Goal: Transaction & Acquisition: Purchase product/service

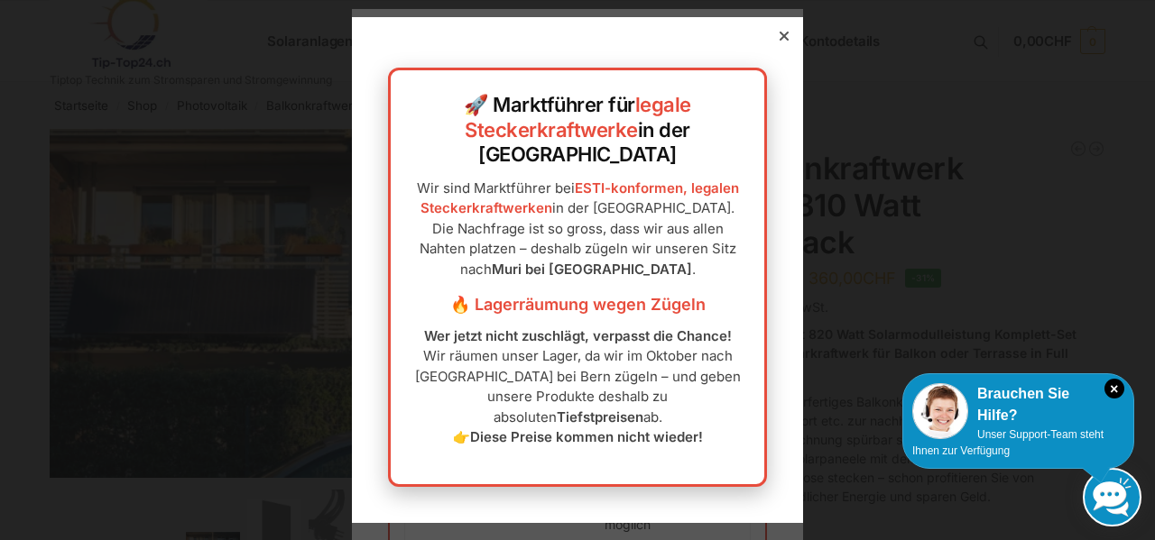
click at [779, 41] on icon at bounding box center [783, 36] width 9 height 9
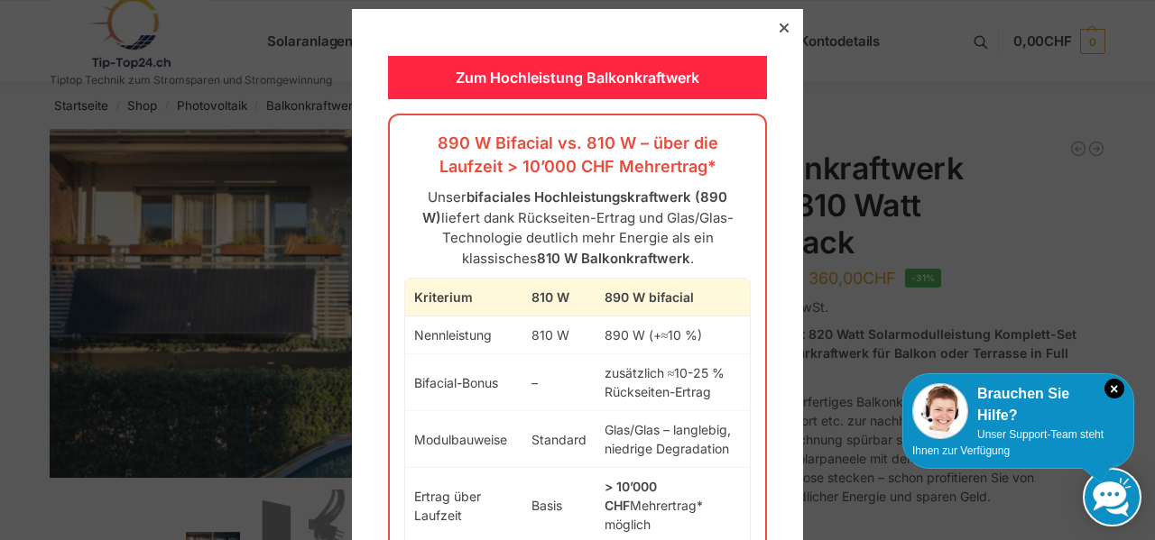
click at [776, 22] on div at bounding box center [784, 28] width 16 height 16
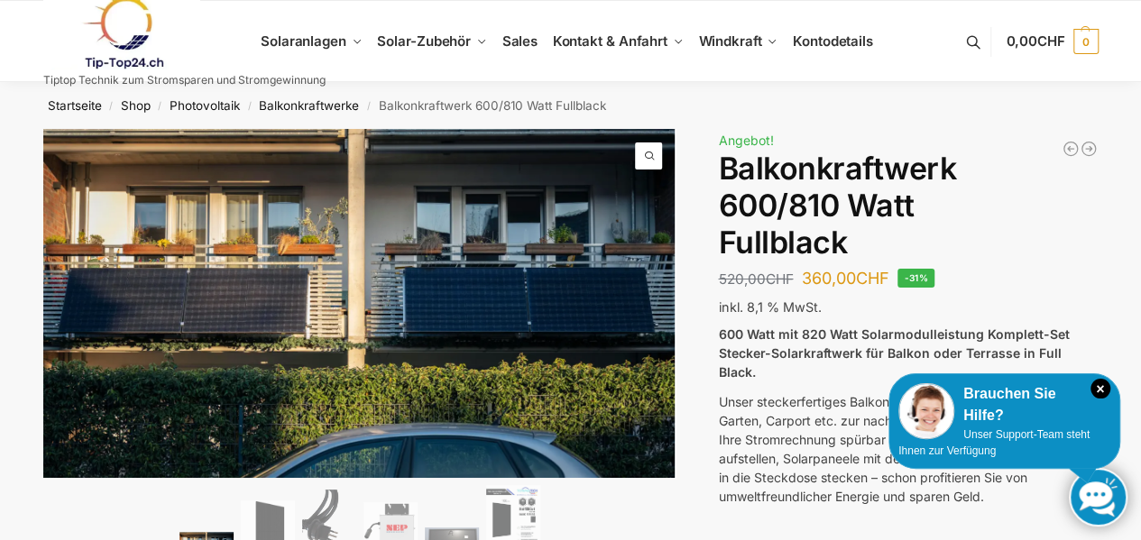
scroll to position [90, 0]
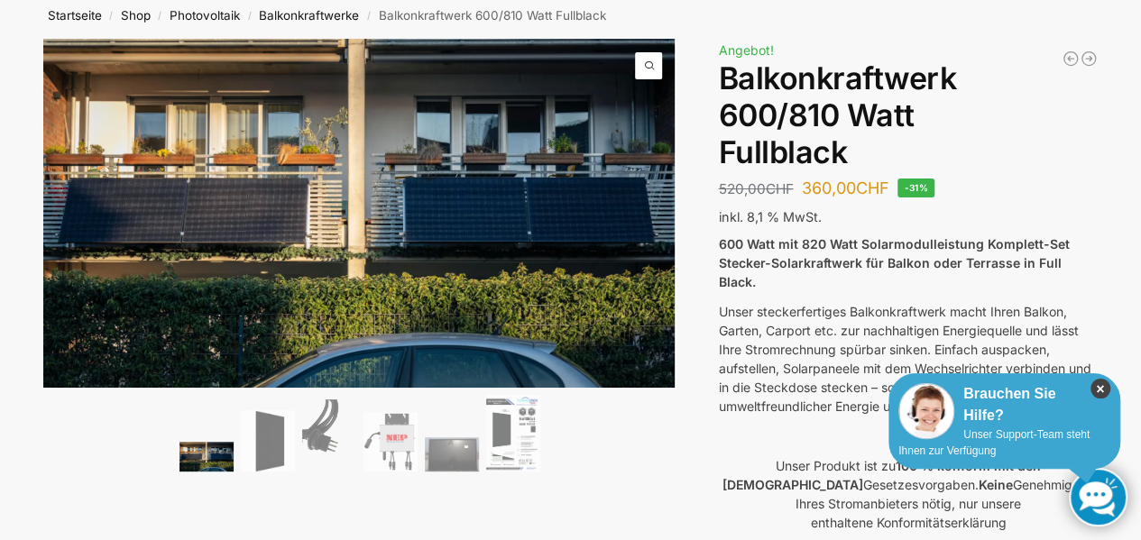
click at [1097, 385] on icon "×" at bounding box center [1101, 389] width 20 height 20
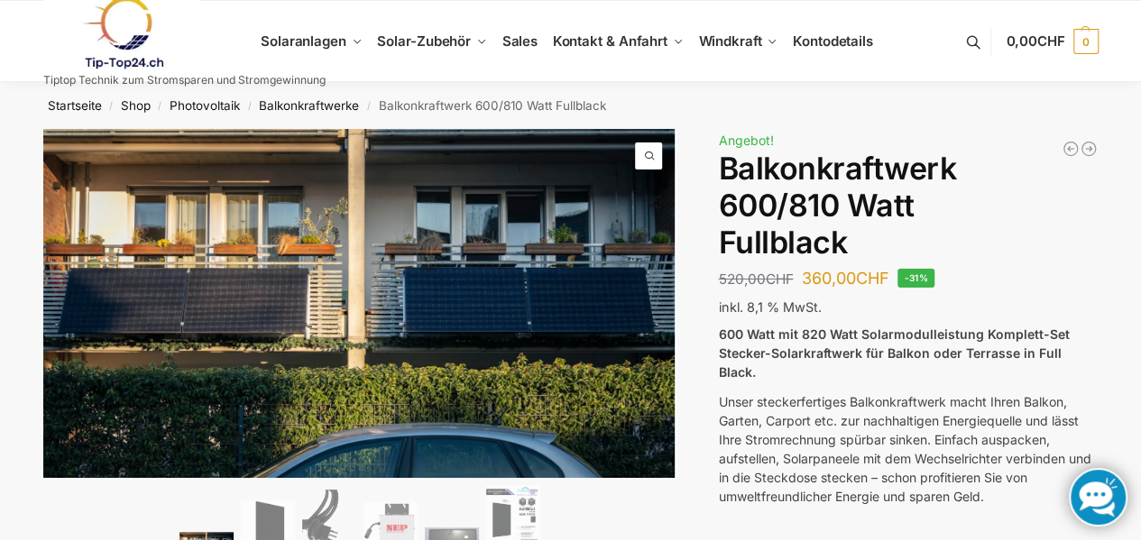
scroll to position [180, 0]
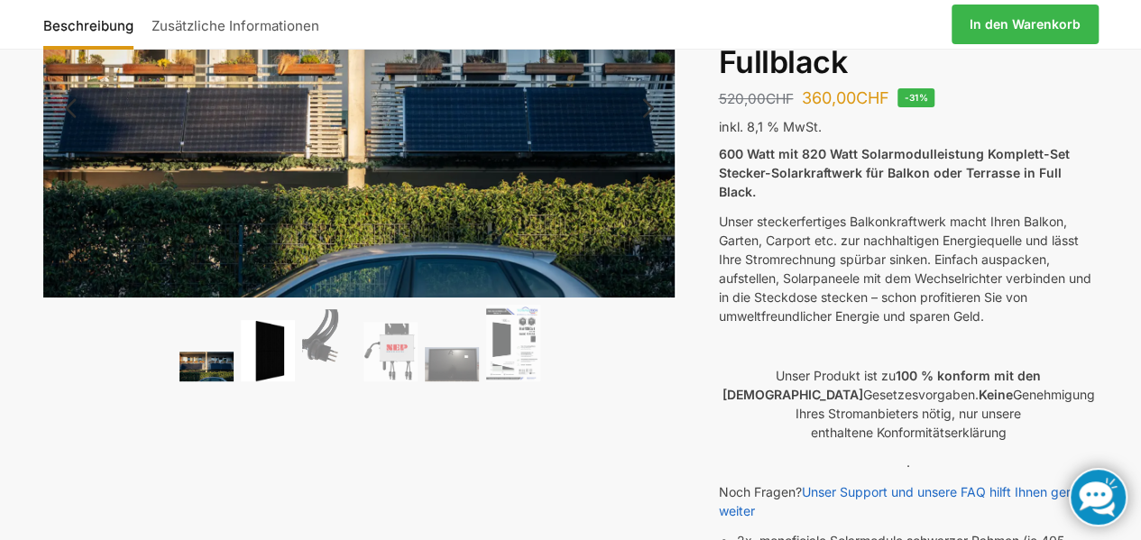
click at [269, 359] on img at bounding box center [268, 351] width 54 height 62
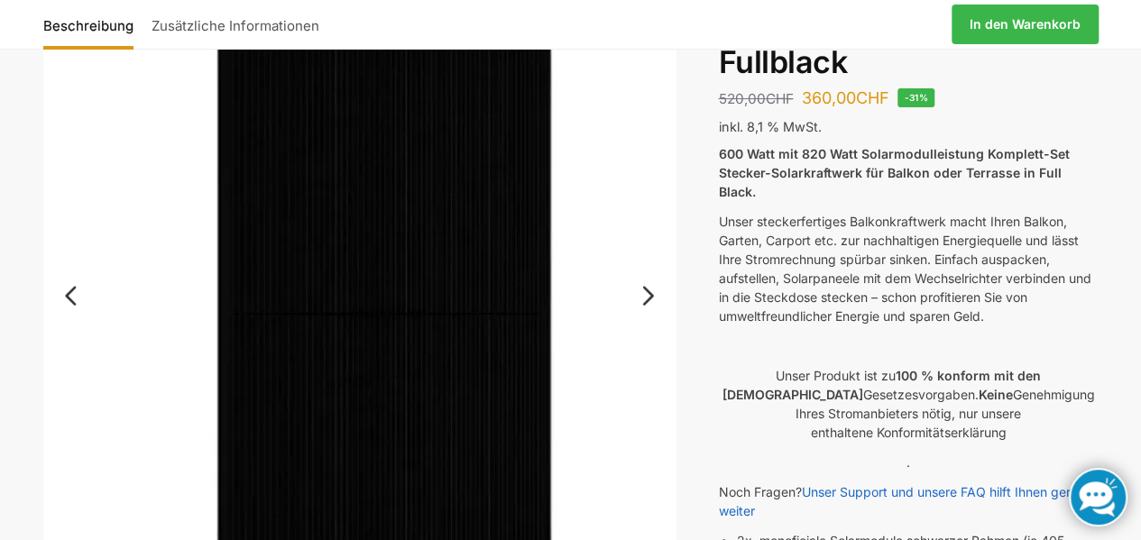
click at [649, 296] on link "Next" at bounding box center [645, 305] width 60 height 18
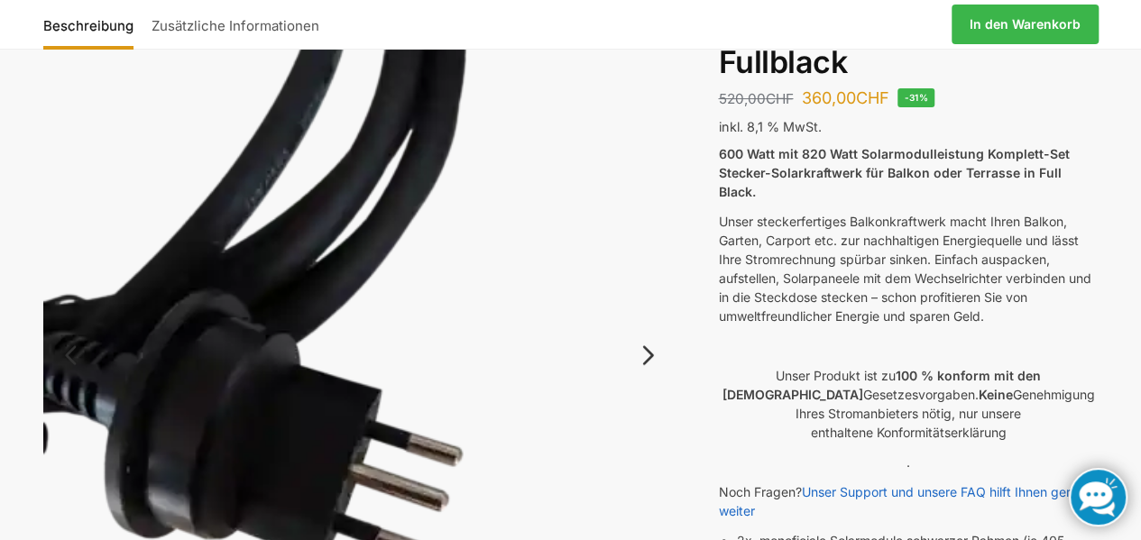
click at [649, 291] on img at bounding box center [359, 370] width 633 height 843
click at [650, 358] on link "Next" at bounding box center [645, 364] width 60 height 18
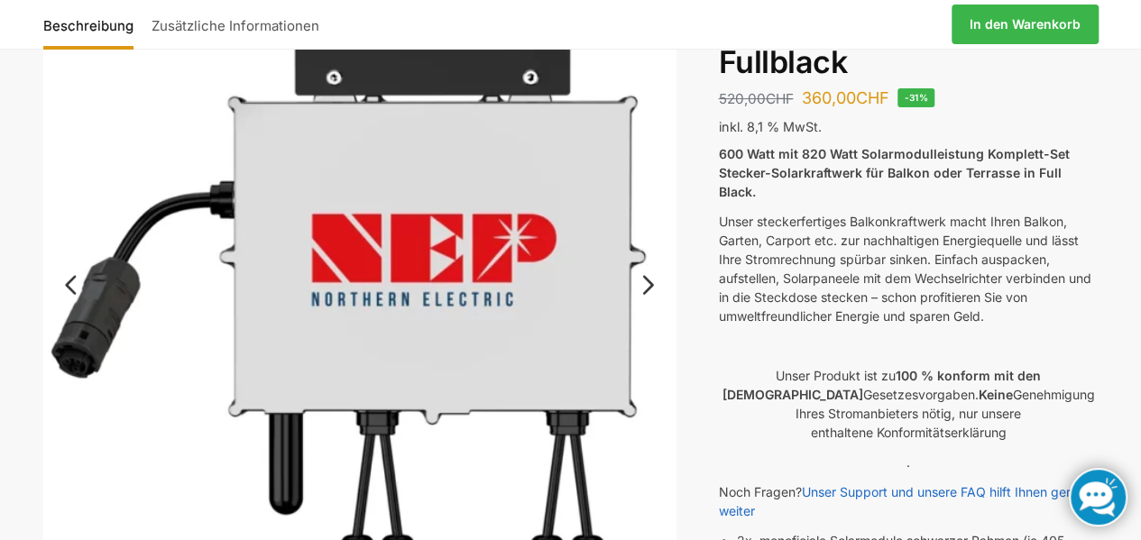
click at [648, 285] on link "Next" at bounding box center [645, 294] width 60 height 18
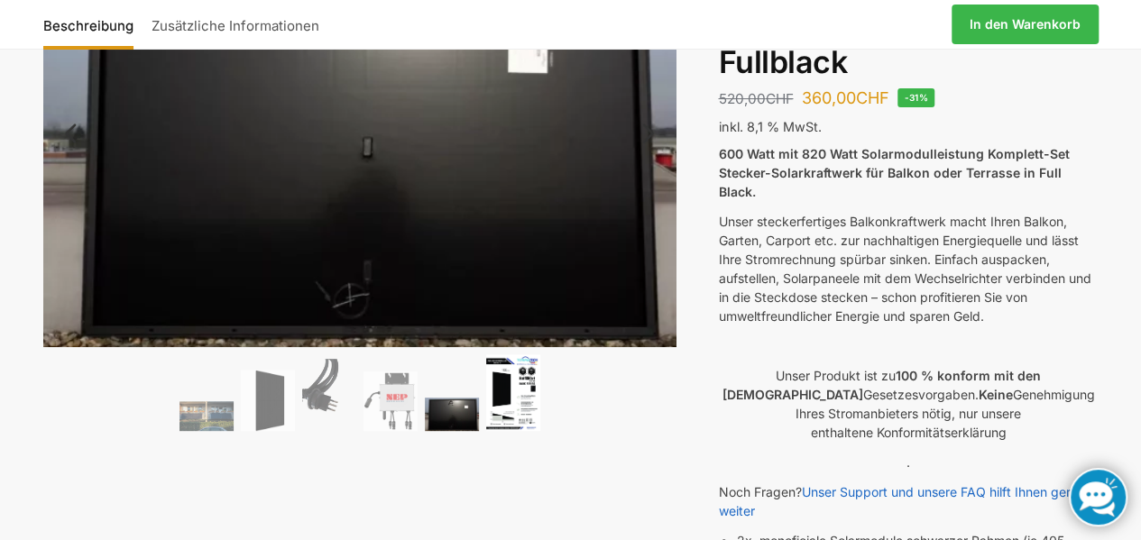
click at [503, 410] on img at bounding box center [513, 393] width 54 height 77
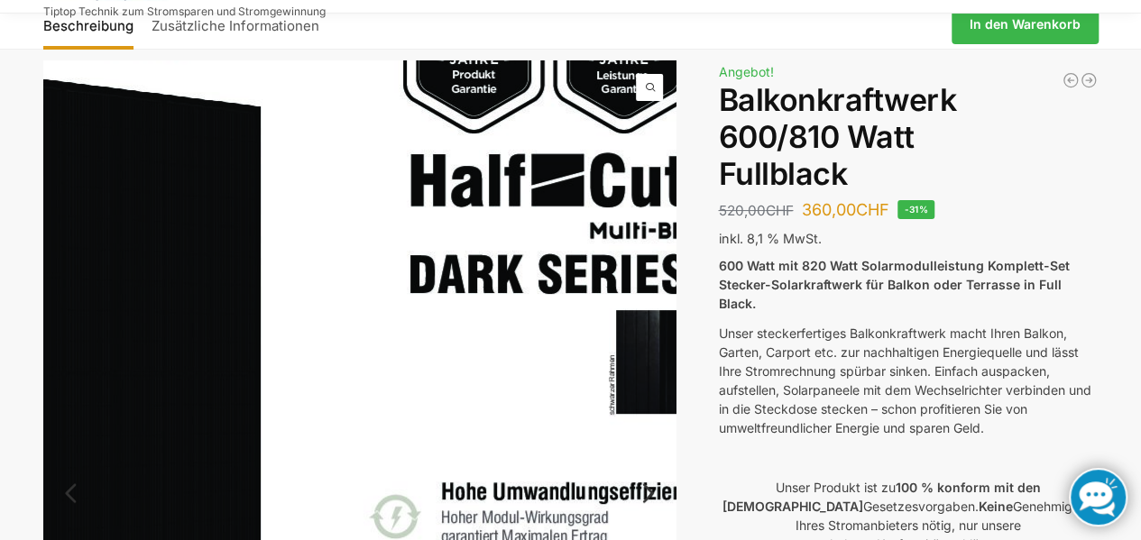
scroll to position [0, 0]
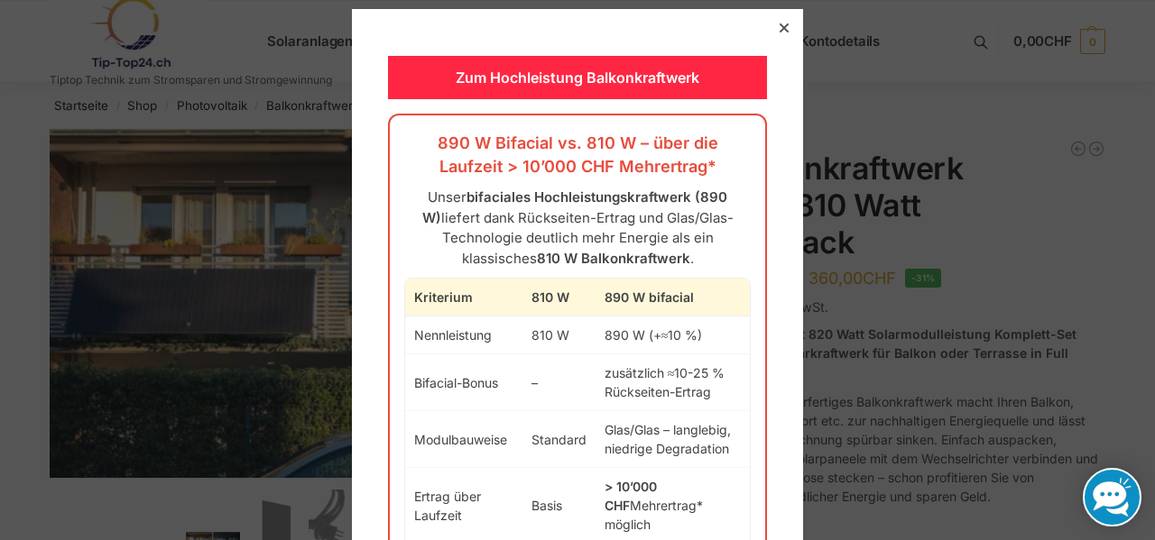
click at [779, 28] on icon at bounding box center [783, 27] width 9 height 9
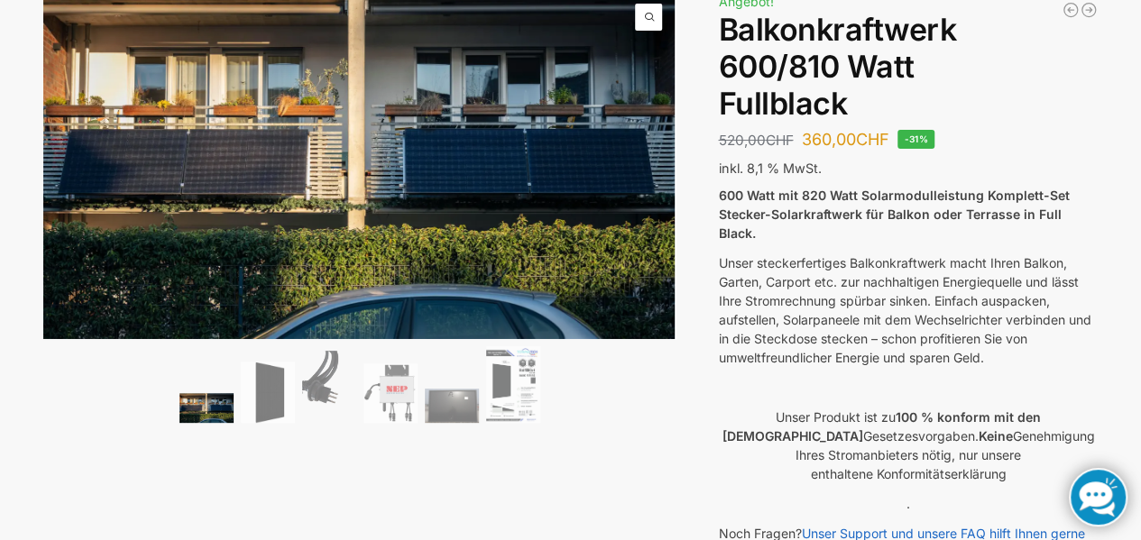
scroll to position [180, 0]
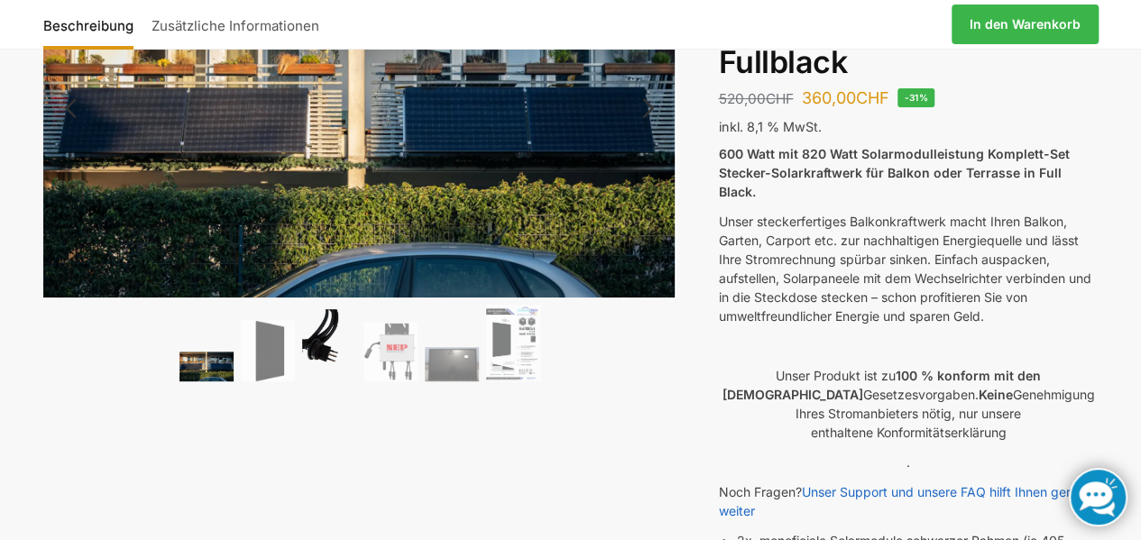
click at [321, 346] on img at bounding box center [329, 345] width 54 height 72
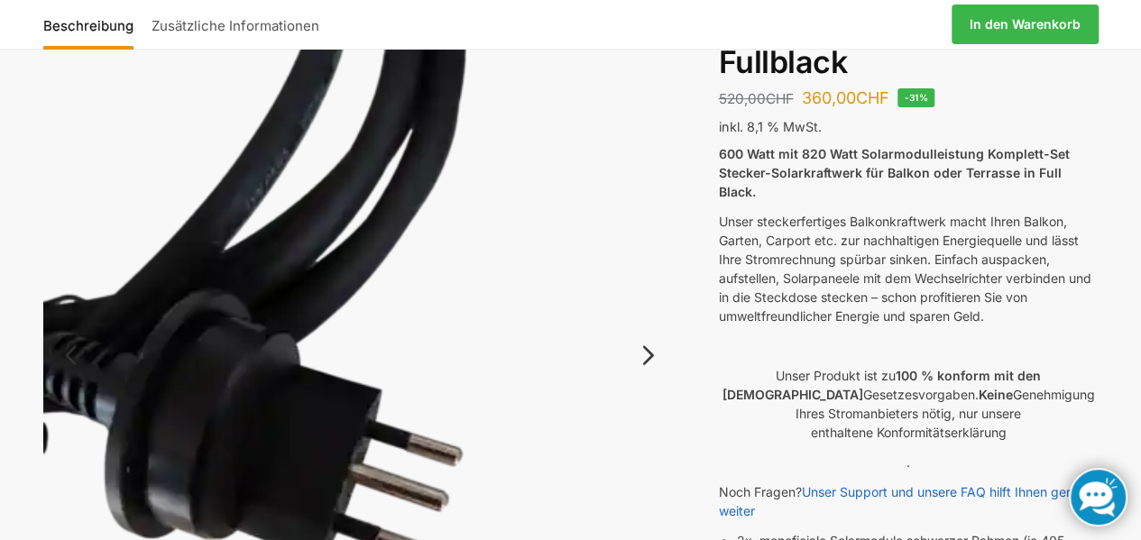
click at [651, 355] on link "Next" at bounding box center [645, 364] width 60 height 18
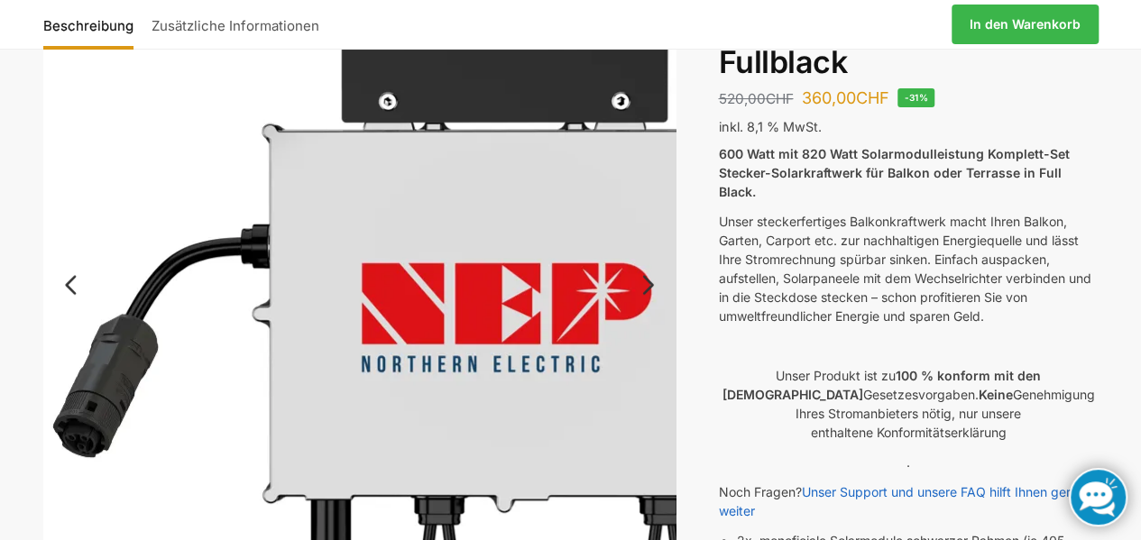
click at [651, 353] on img at bounding box center [418, 365] width 751 height 832
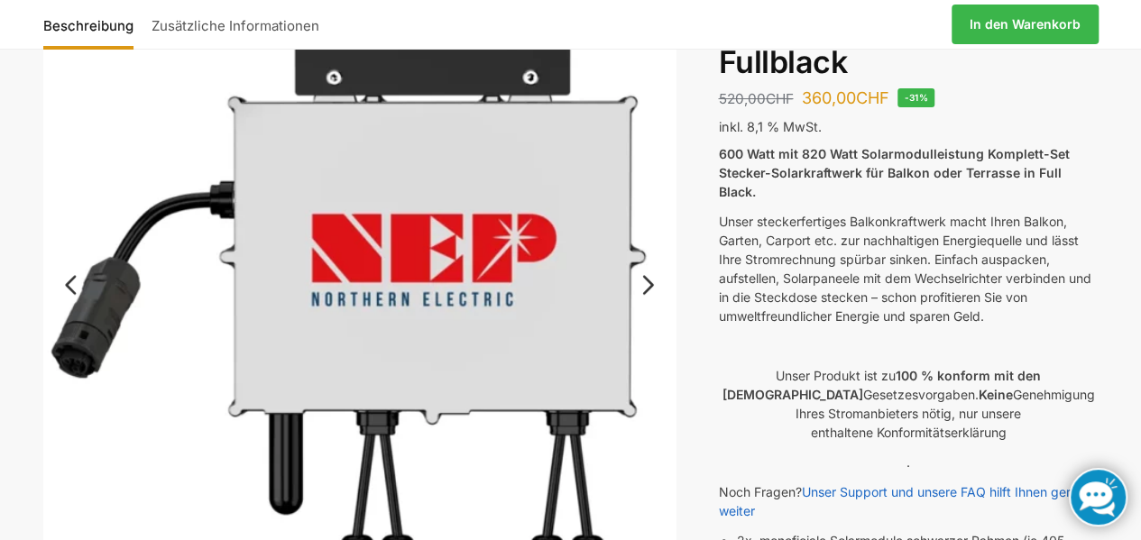
click at [647, 285] on link "Next" at bounding box center [645, 294] width 60 height 18
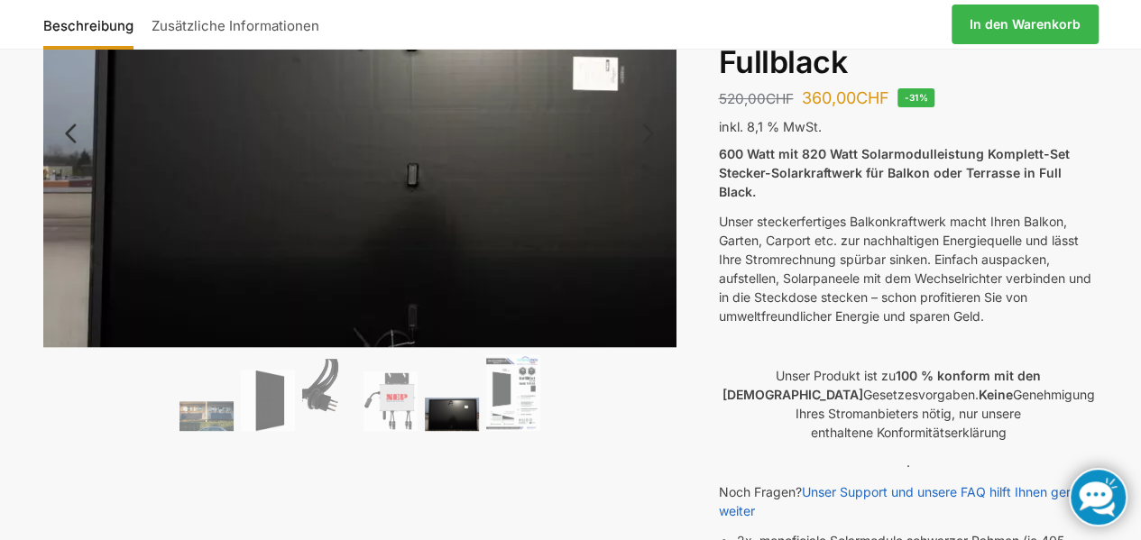
click at [647, 277] on img at bounding box center [404, 176] width 722 height 455
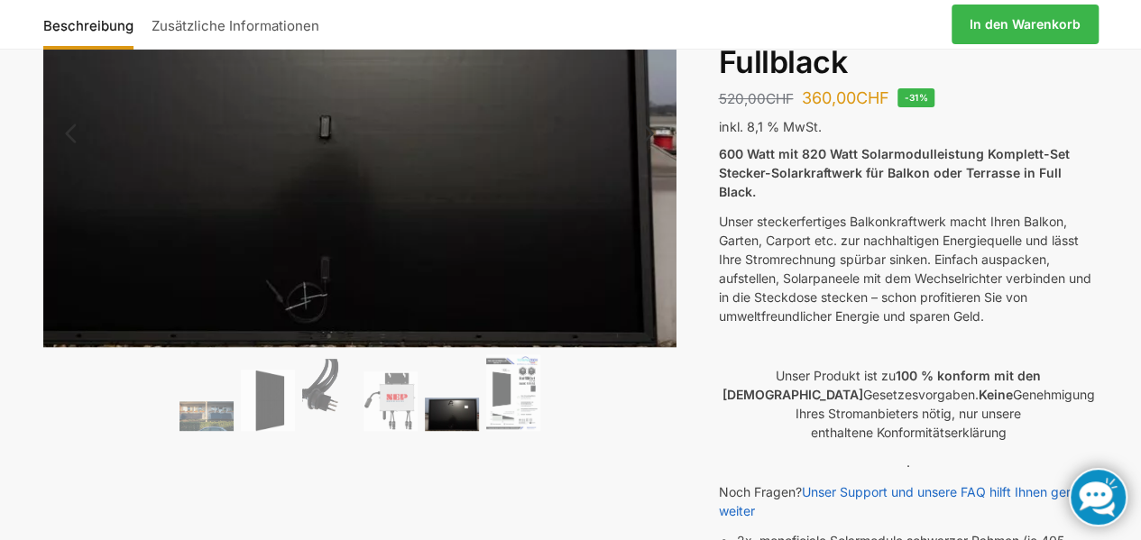
click at [671, 295] on img at bounding box center [317, 128] width 722 height 455
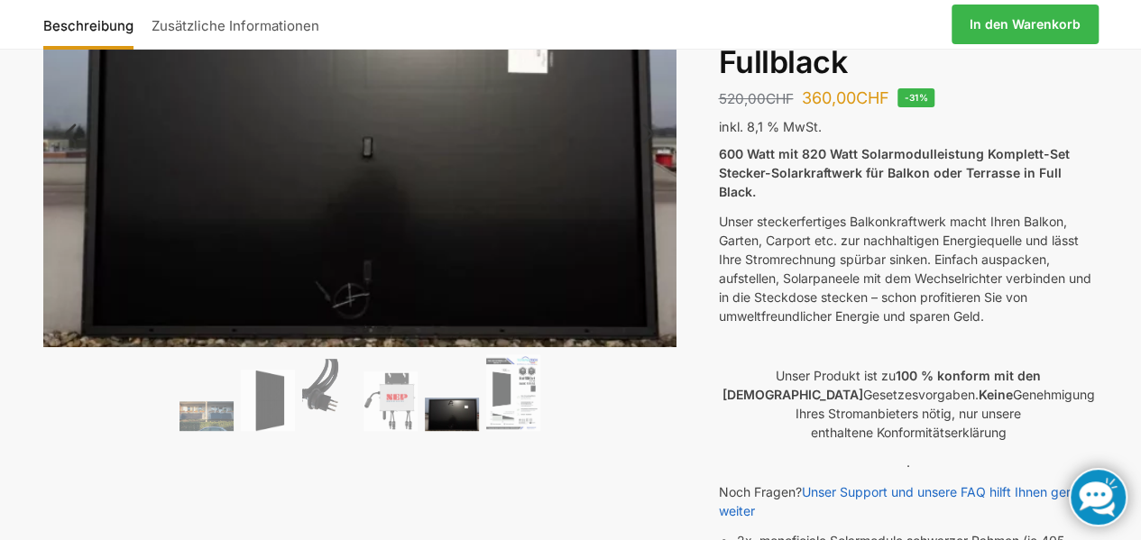
click at [653, 384] on ol at bounding box center [359, 396] width 633 height 82
click at [525, 412] on img at bounding box center [513, 393] width 54 height 77
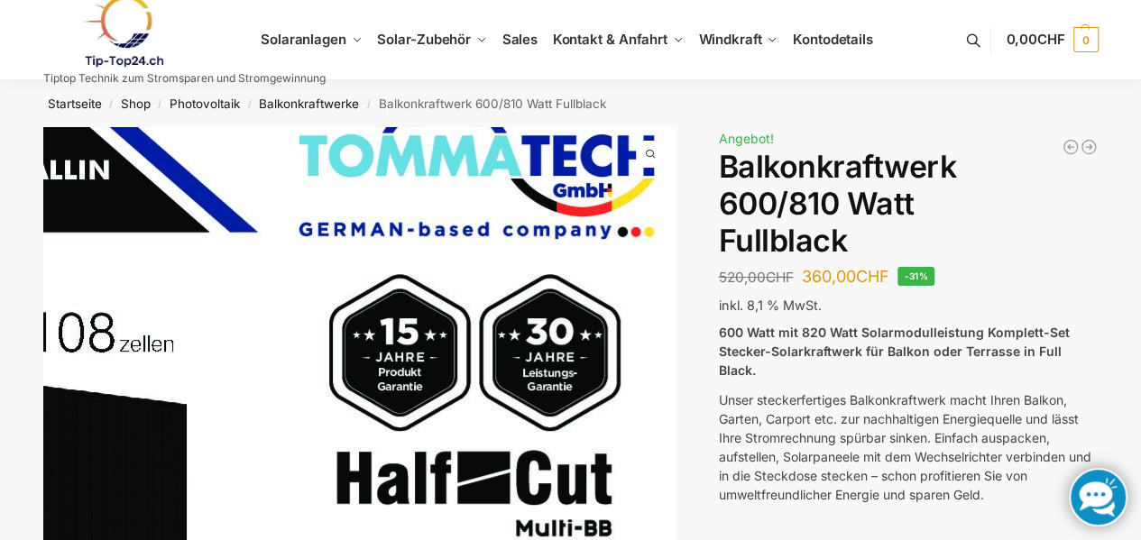
scroll to position [0, 0]
